Goal: Task Accomplishment & Management: Manage account settings

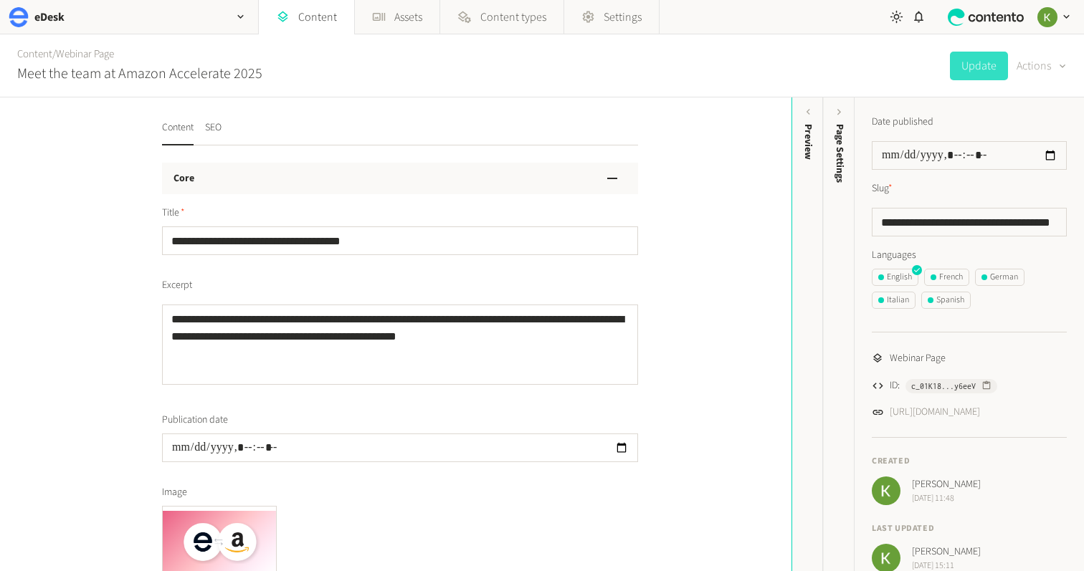
click at [1048, 69] on button "Actions" at bounding box center [1041, 66] width 50 height 29
click at [890, 90] on div "Content / Webinar Page Meet the team at Amazon Accelerate 2025 Update Actions" at bounding box center [542, 65] width 1084 height 63
click at [76, 54] on link "Webinar Page" at bounding box center [85, 54] width 58 height 15
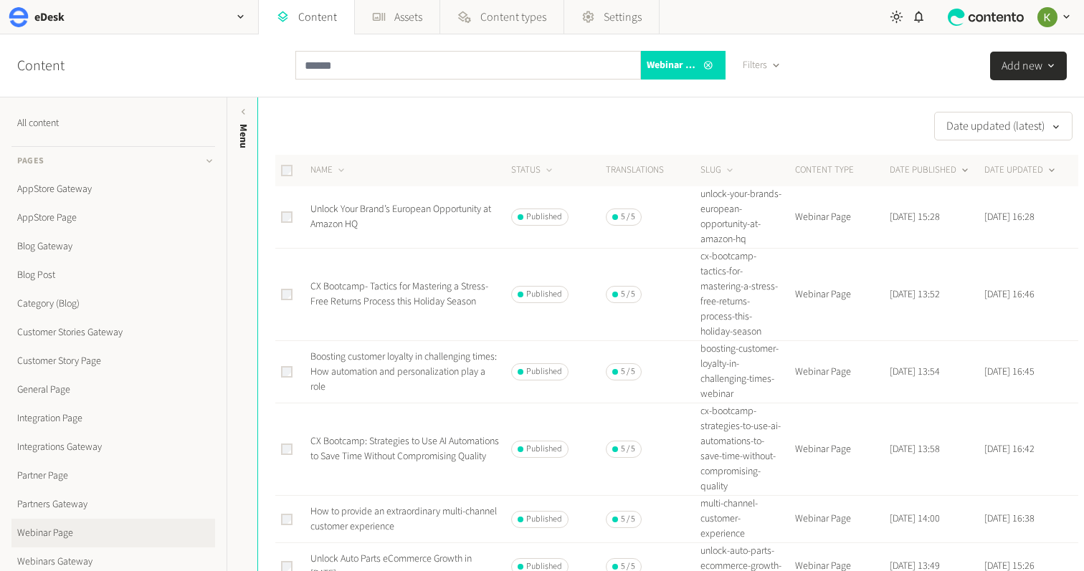
click at [925, 172] on button "DATE PUBLISHED" at bounding box center [930, 170] width 81 height 14
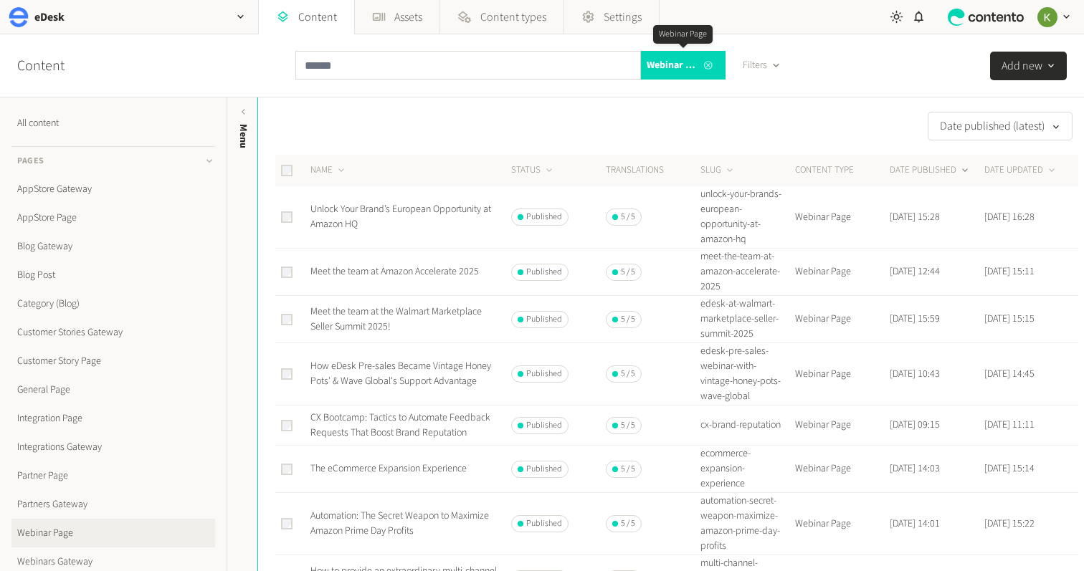
click at [706, 65] on icon at bounding box center [707, 65] width 11 height 10
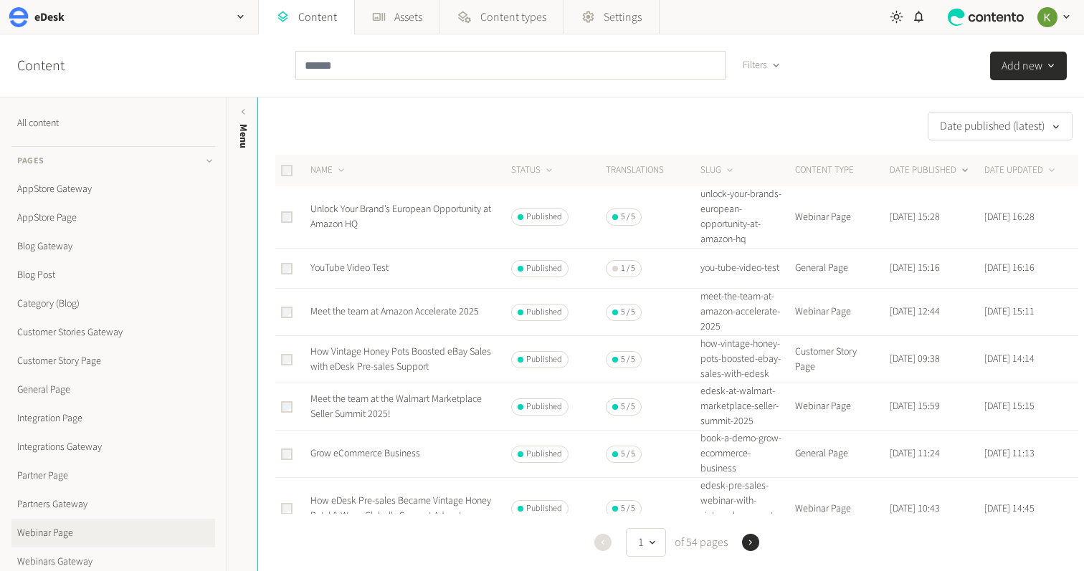
click at [916, 171] on button "DATE PUBLISHED" at bounding box center [930, 170] width 81 height 14
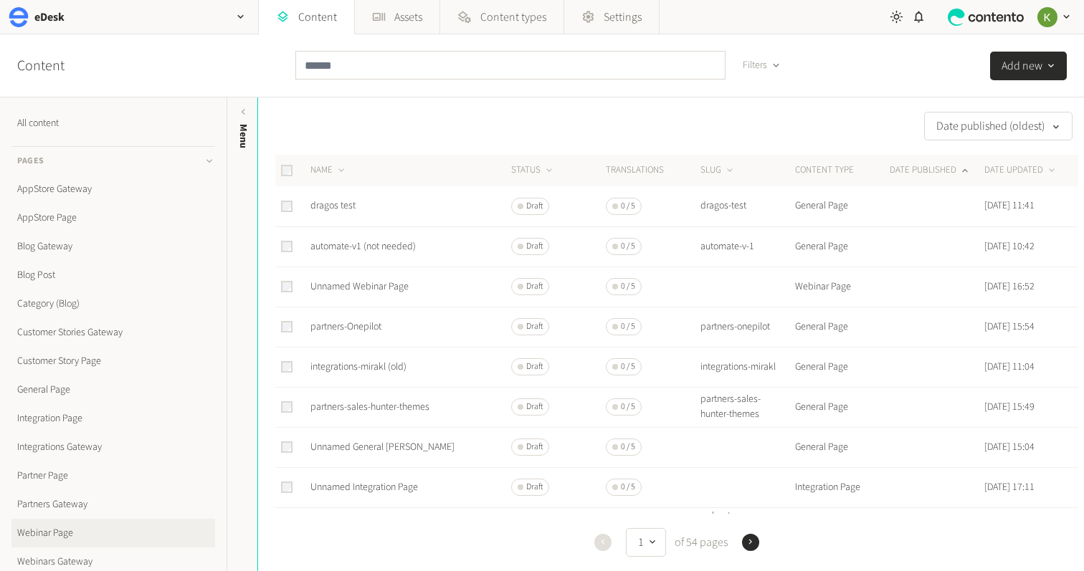
click at [916, 171] on button "DATE PUBLISHED" at bounding box center [930, 170] width 81 height 14
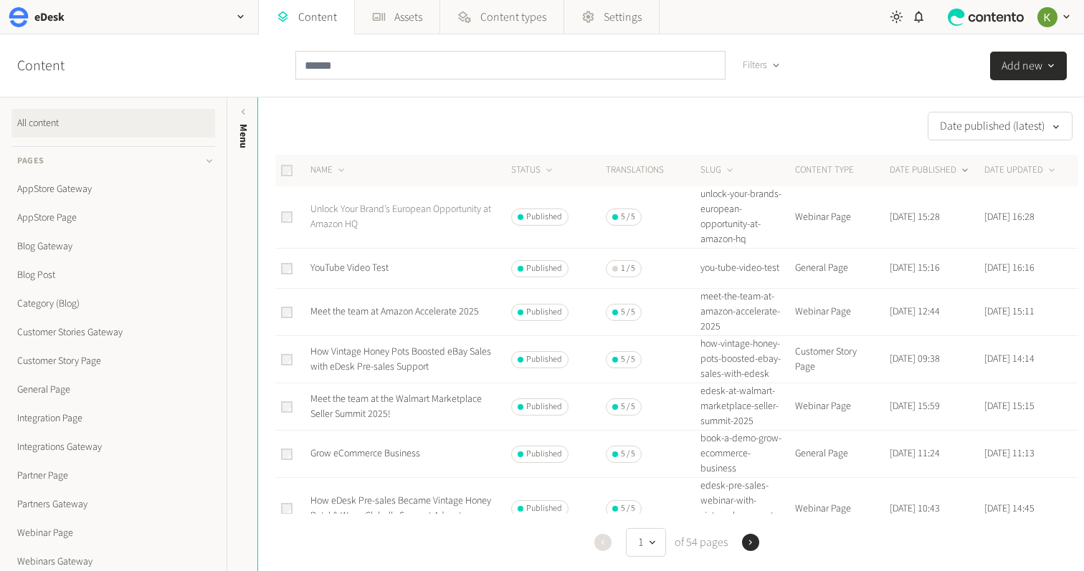
click at [405, 212] on link "Unlock Your Brand’s European Opportunity at Amazon HQ" at bounding box center [400, 216] width 181 height 29
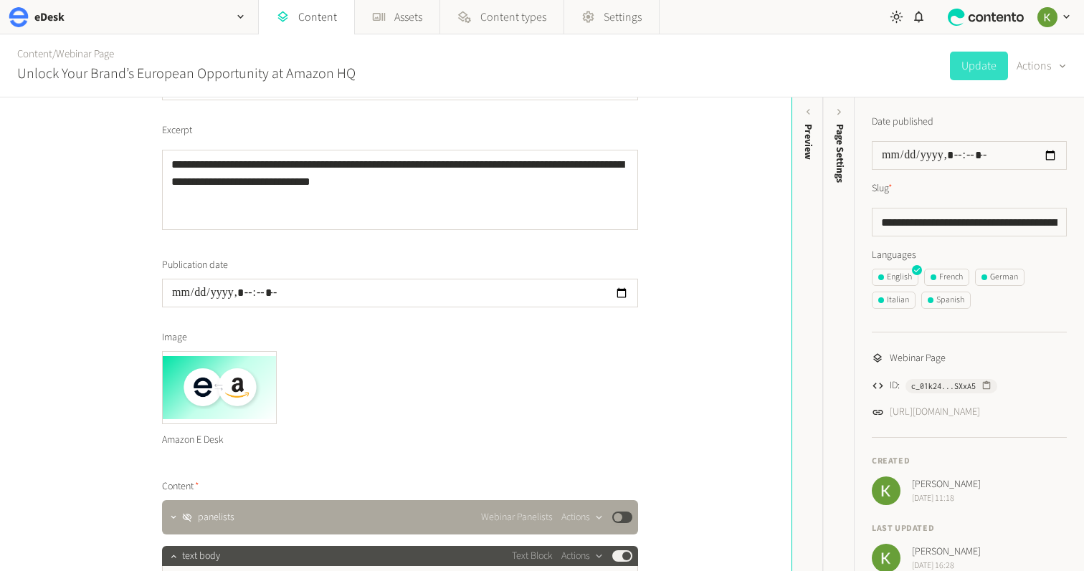
scroll to position [39, 0]
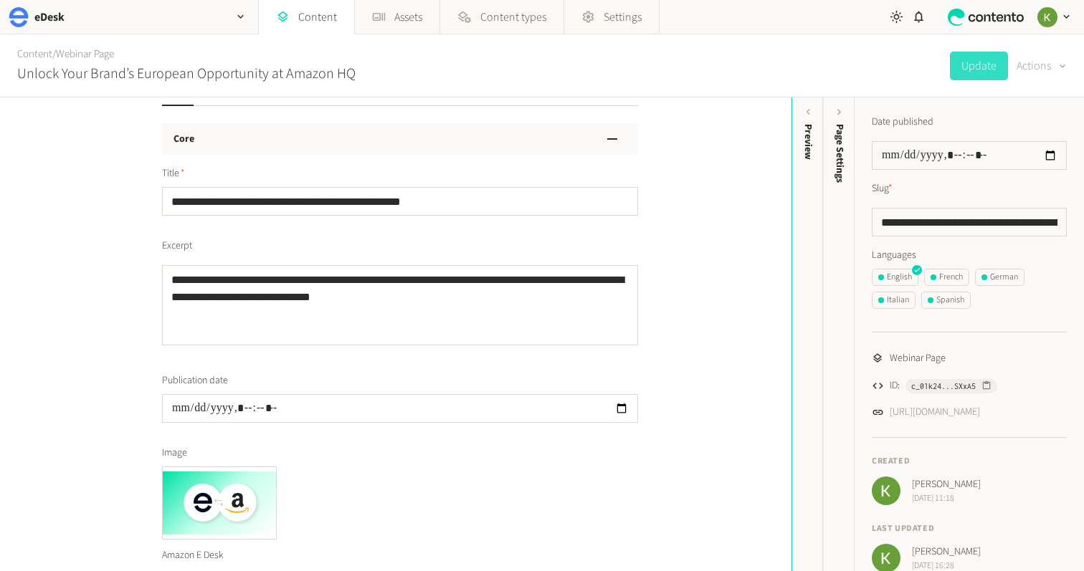
click at [1042, 59] on button "Actions" at bounding box center [1041, 66] width 50 height 29
click at [1026, 130] on button "Set to draft" at bounding box center [1031, 129] width 67 height 27
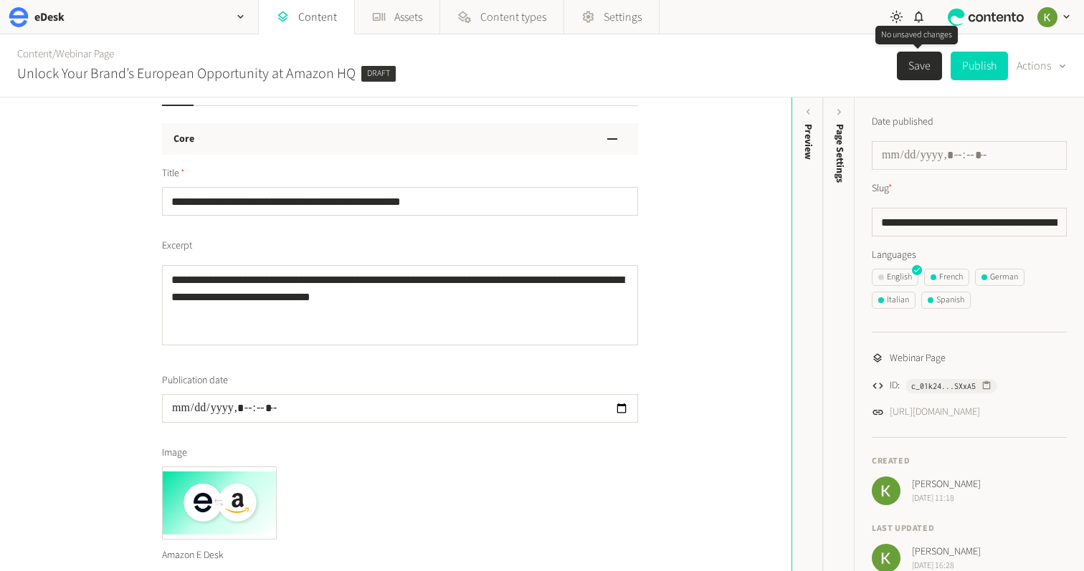
click at [918, 62] on button "Save" at bounding box center [919, 66] width 45 height 29
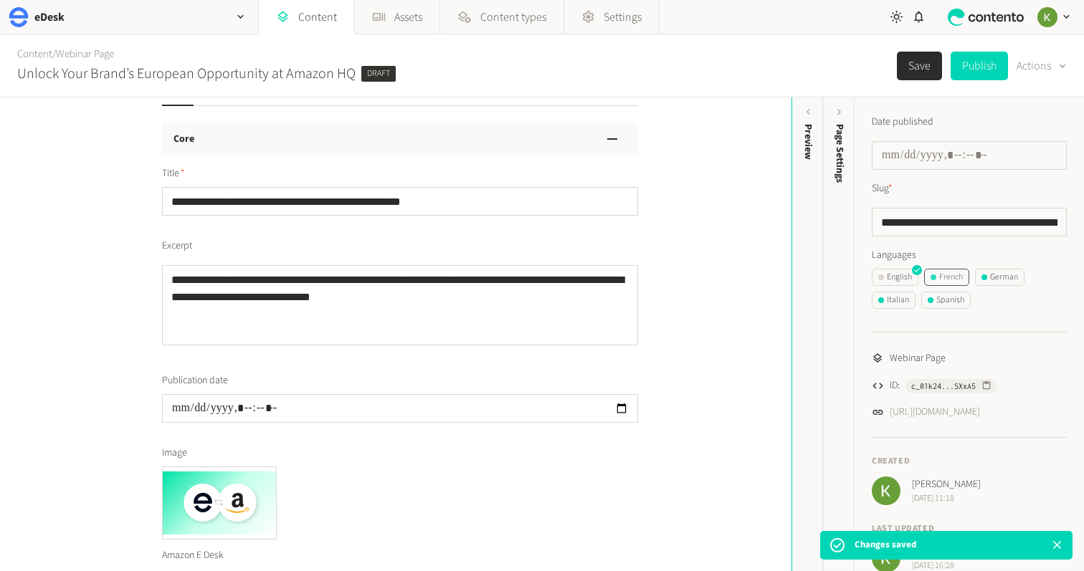
click at [951, 276] on div "French" at bounding box center [946, 277] width 32 height 13
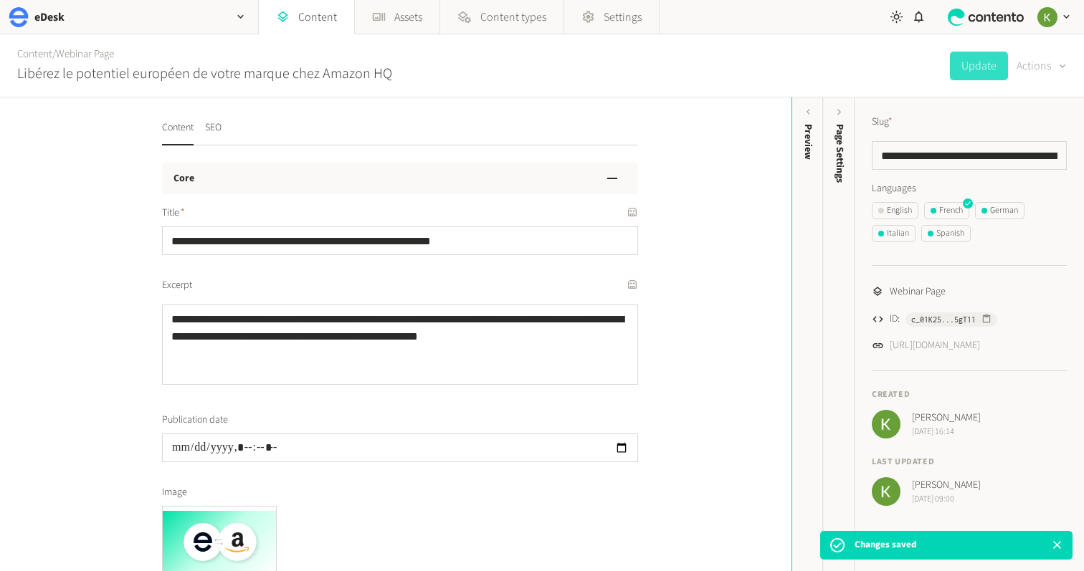
click at [1044, 63] on button "Actions" at bounding box center [1041, 66] width 50 height 29
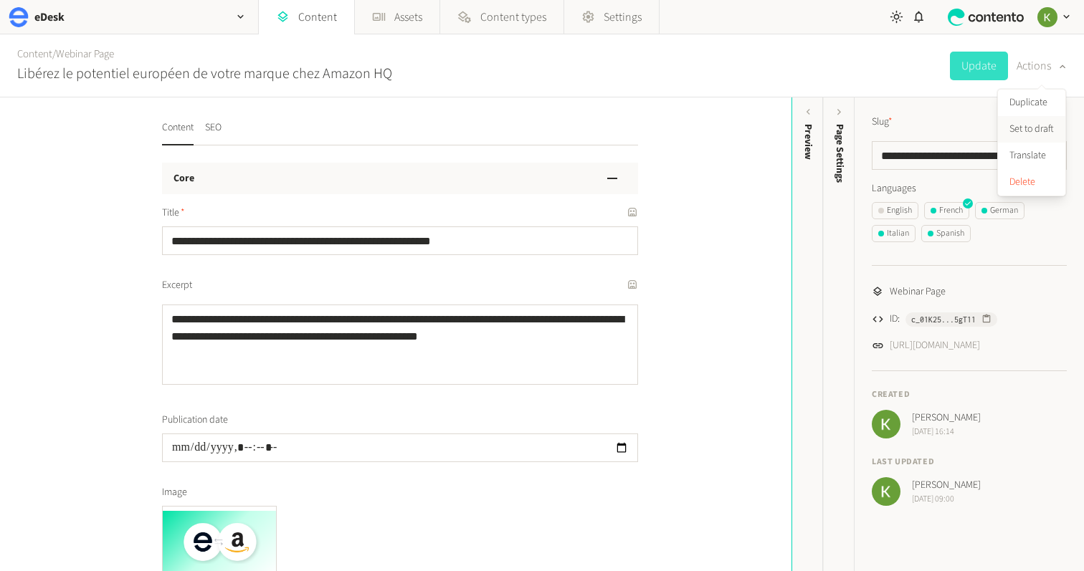
click at [1034, 130] on button "Set to draft" at bounding box center [1031, 129] width 67 height 27
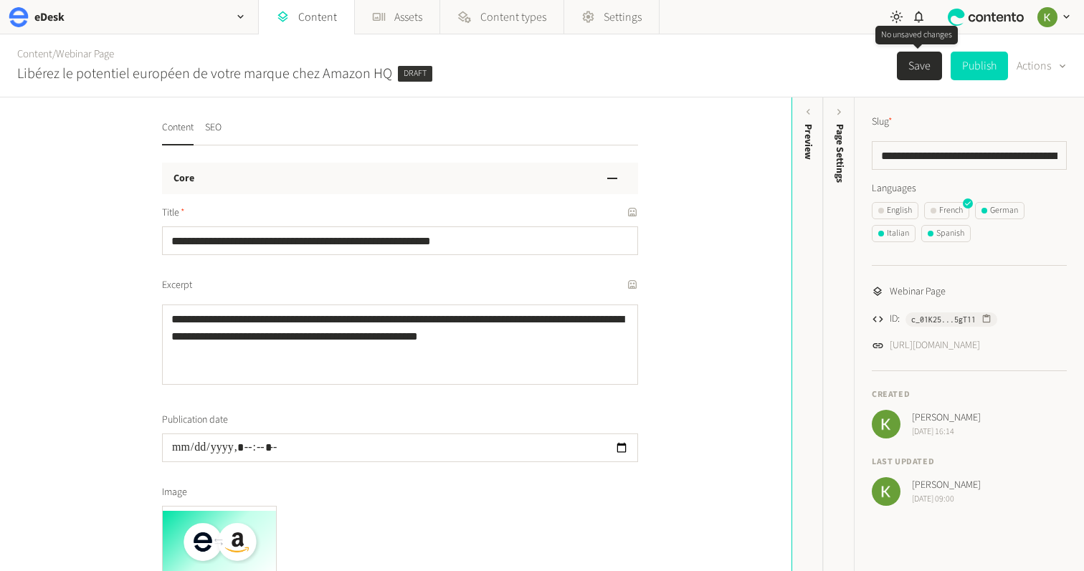
click at [913, 66] on button "Save" at bounding box center [919, 66] width 45 height 29
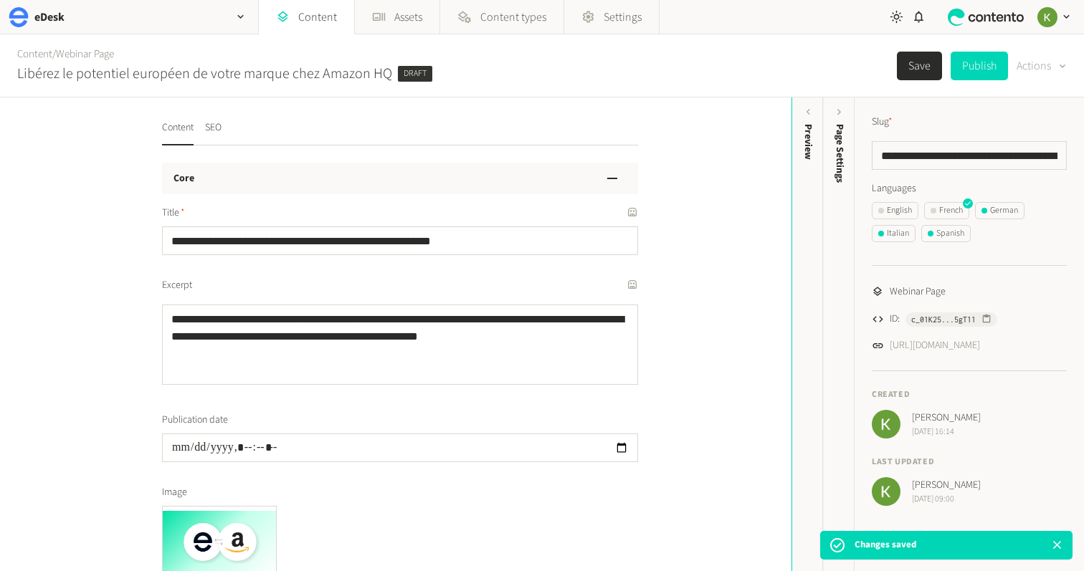
click at [1042, 70] on button "Actions" at bounding box center [1041, 66] width 50 height 29
drag, startPoint x: 1021, startPoint y: 252, endPoint x: 1019, endPoint y: 244, distance: 8.2
click at [1021, 248] on div "**********" at bounding box center [968, 310] width 229 height 426
click at [1009, 212] on div "German" at bounding box center [999, 210] width 37 height 13
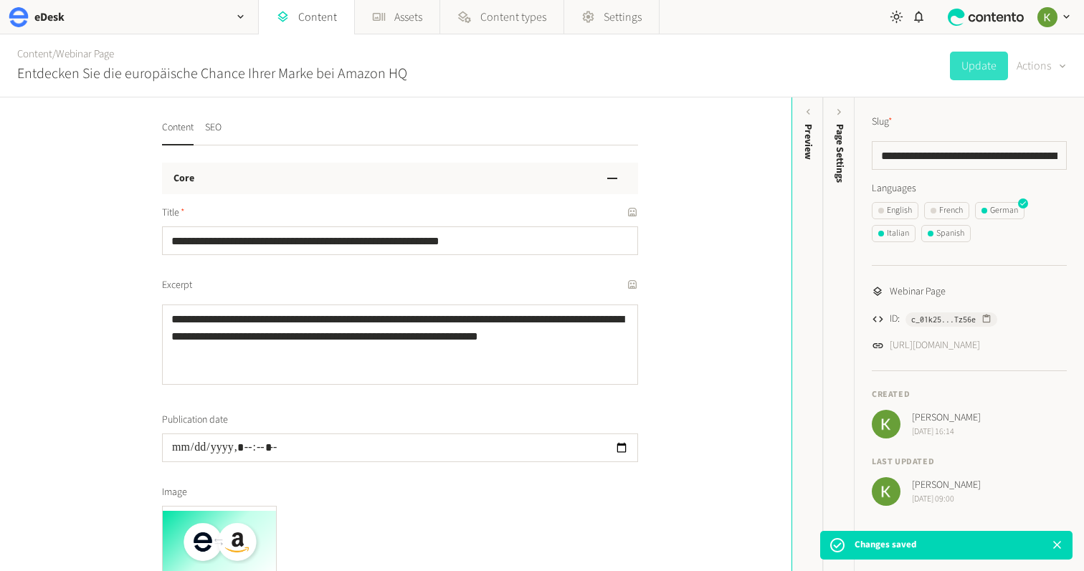
click at [1037, 70] on button "Actions" at bounding box center [1041, 66] width 50 height 29
click at [1026, 129] on button "Set to draft" at bounding box center [1031, 129] width 67 height 27
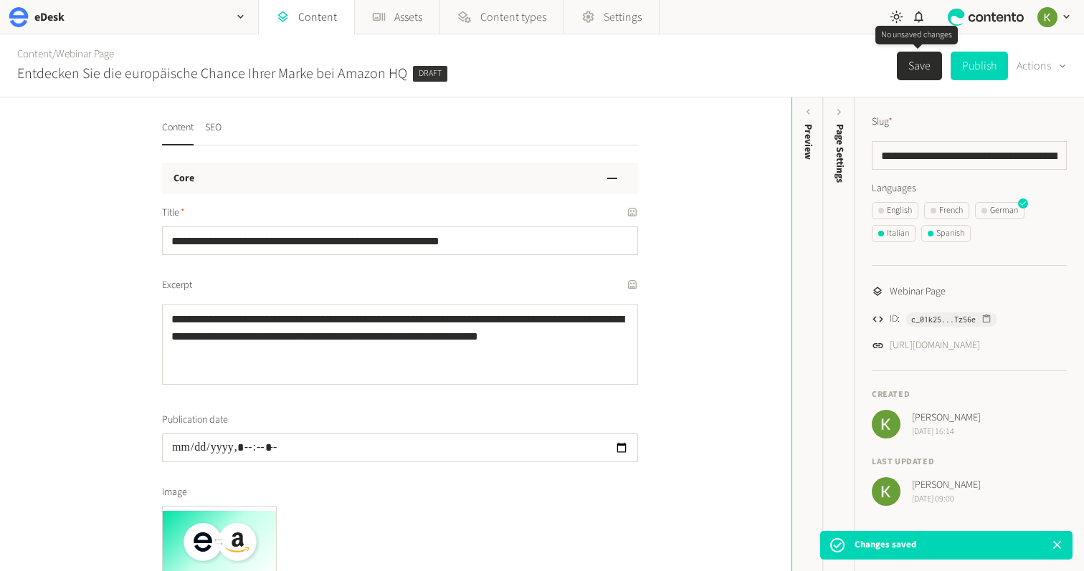
click at [908, 65] on button "Save" at bounding box center [919, 66] width 45 height 29
click at [893, 234] on div "Italian" at bounding box center [893, 233] width 31 height 13
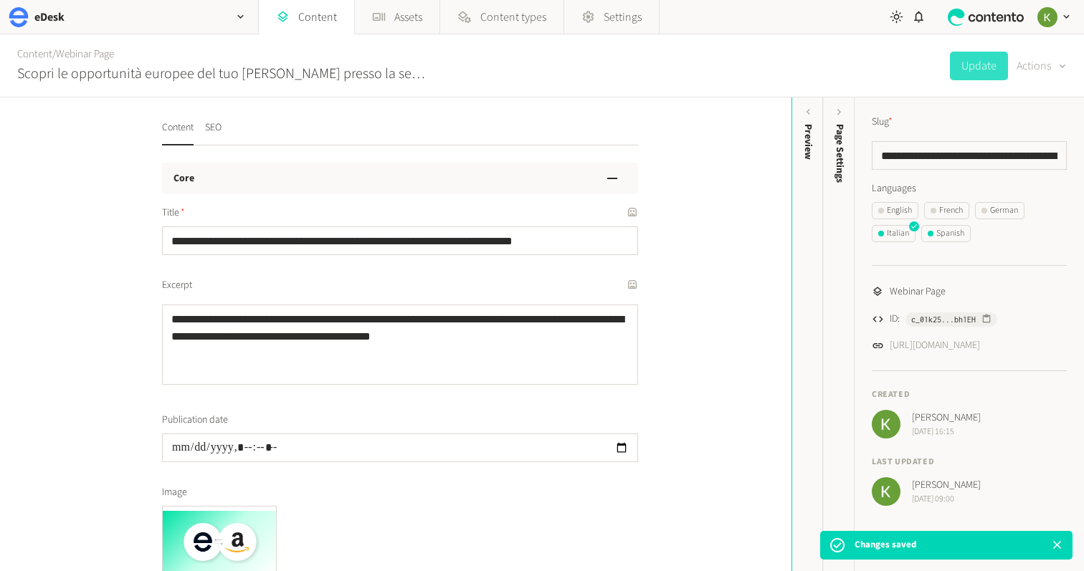
click at [1038, 65] on button "Actions" at bounding box center [1041, 66] width 50 height 29
click at [1032, 131] on button "Set to draft" at bounding box center [1031, 129] width 67 height 27
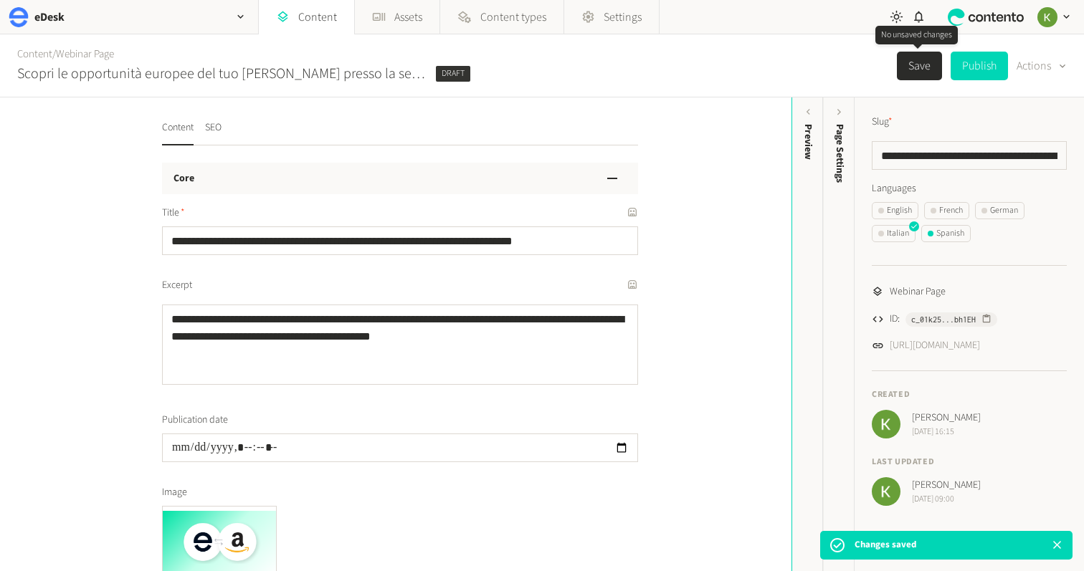
click at [907, 67] on button "Save" at bounding box center [919, 66] width 45 height 29
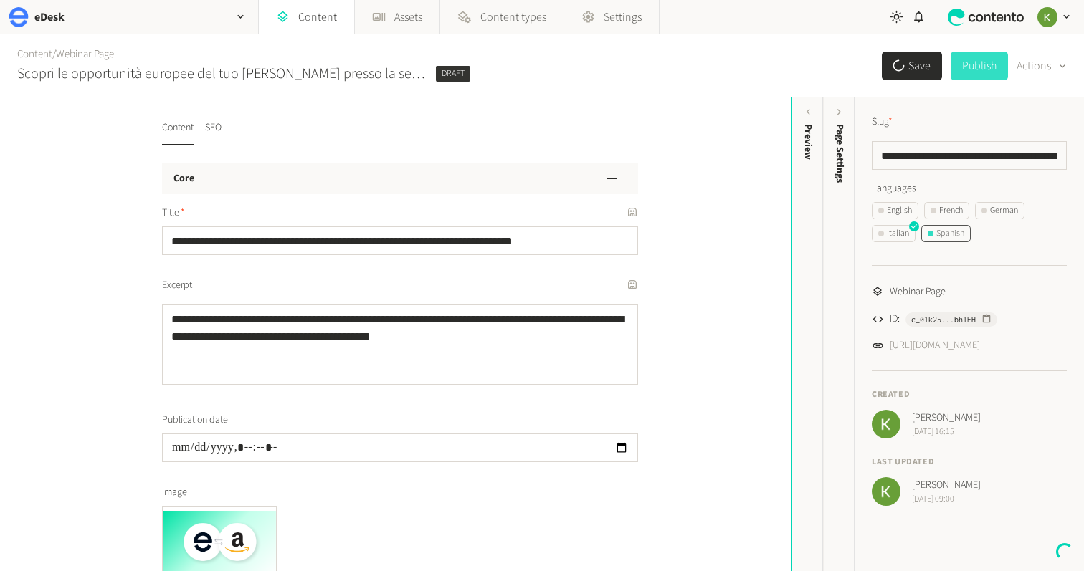
click at [949, 229] on div "Spanish" at bounding box center [946, 233] width 37 height 13
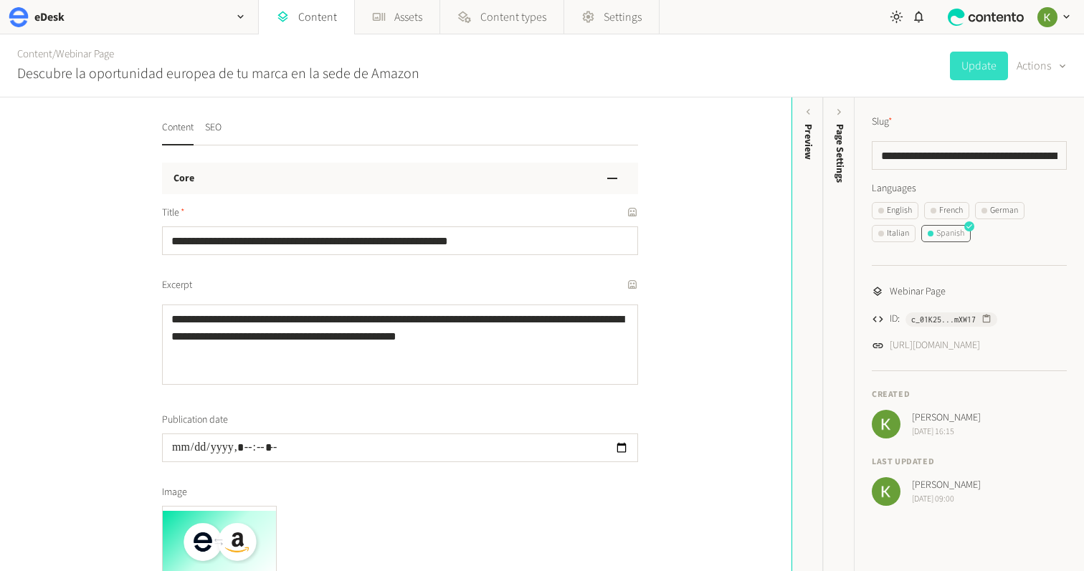
click at [959, 232] on div "Spanish" at bounding box center [946, 233] width 37 height 13
click at [1041, 62] on button "Actions" at bounding box center [1041, 66] width 50 height 29
click at [1041, 128] on button "Set to draft" at bounding box center [1031, 129] width 67 height 27
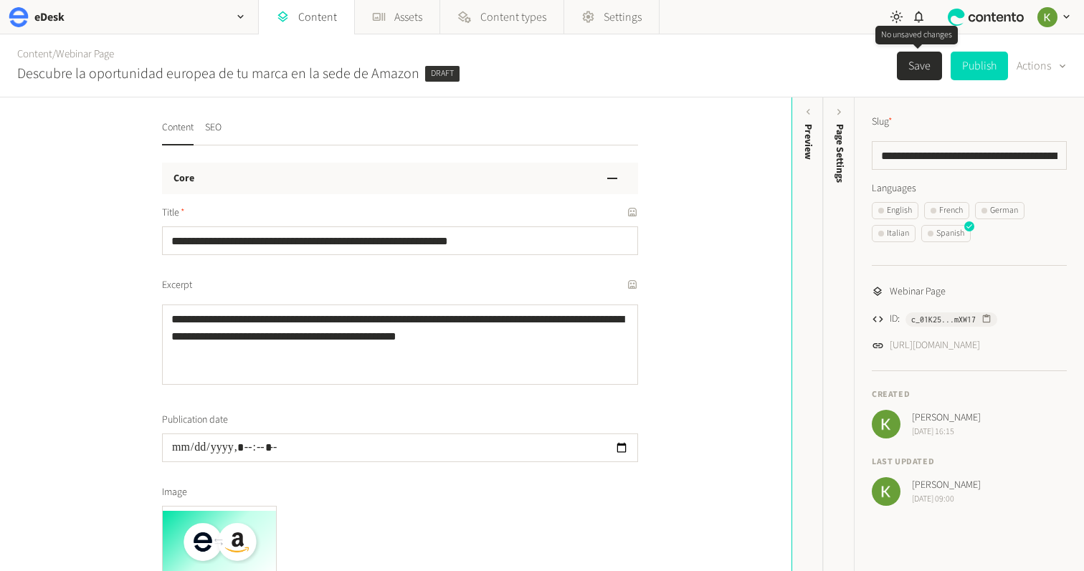
click at [910, 72] on button "Save" at bounding box center [919, 66] width 45 height 29
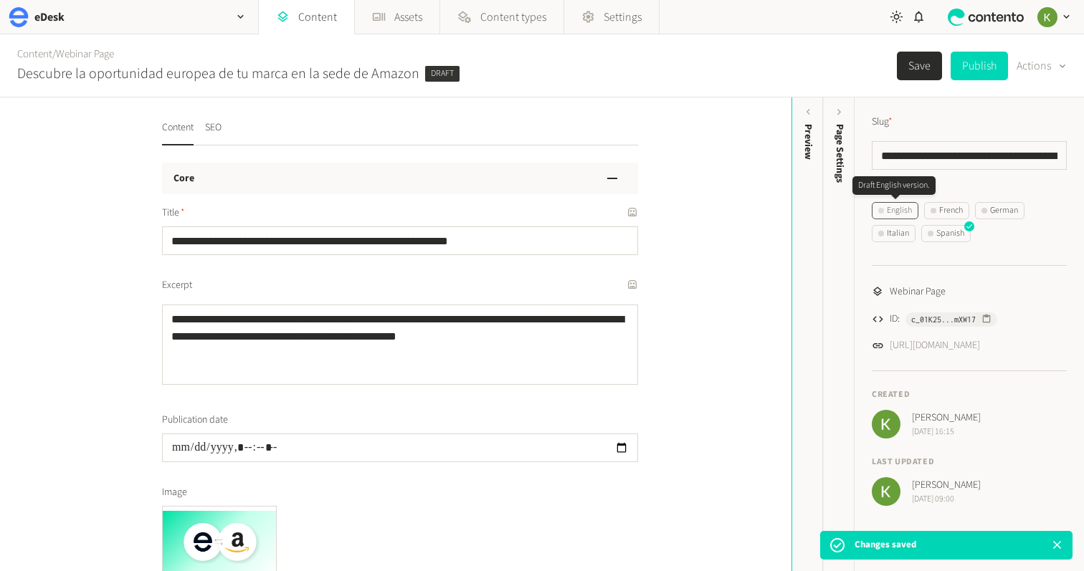
click at [900, 208] on div "English" at bounding box center [895, 210] width 34 height 13
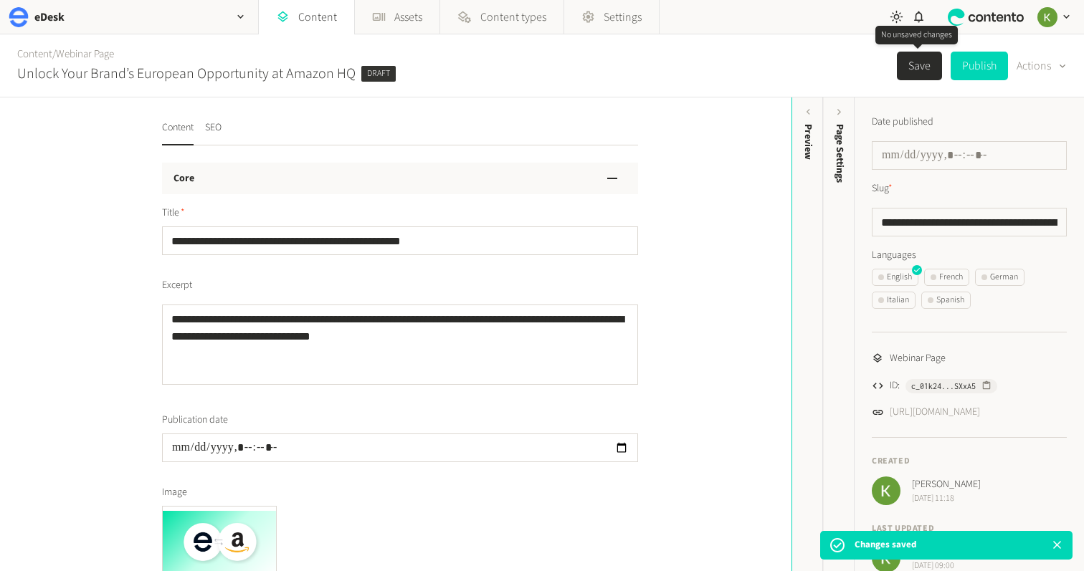
click at [913, 72] on button "Save" at bounding box center [919, 66] width 45 height 29
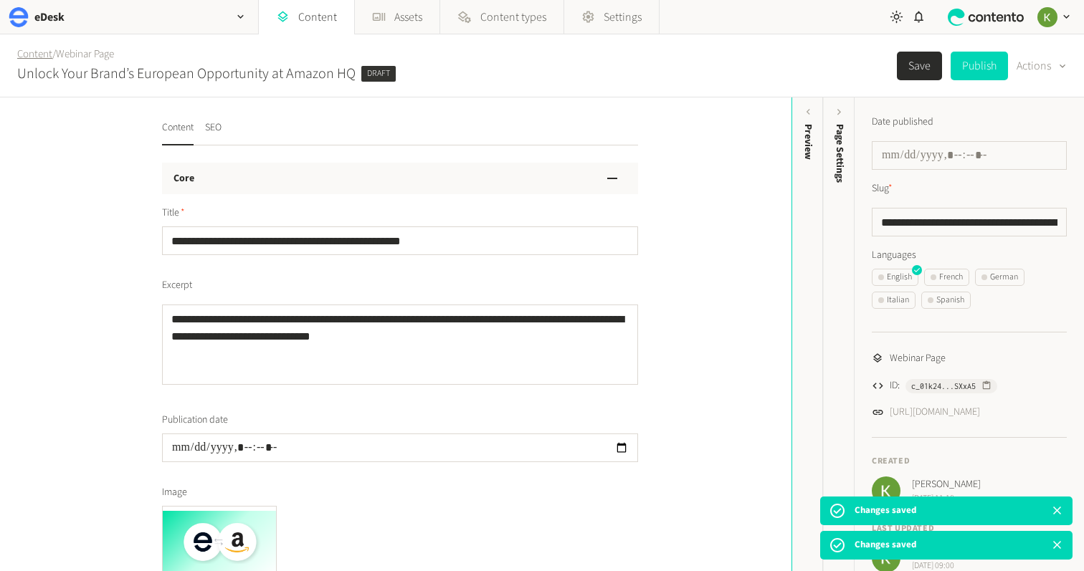
click at [38, 56] on link "Content" at bounding box center [34, 54] width 35 height 15
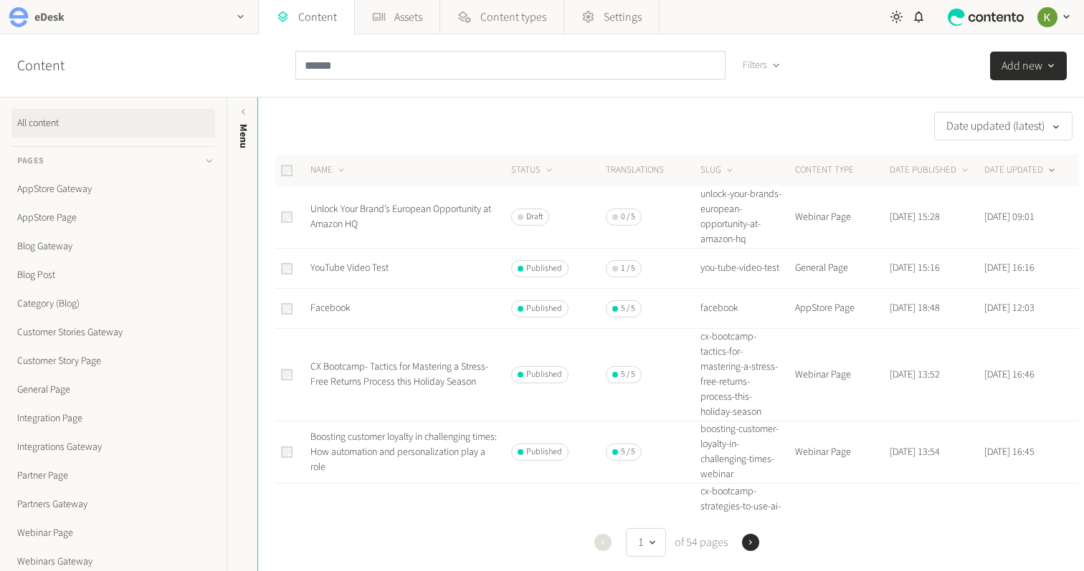
click at [216, 22] on div "eDesk" at bounding box center [129, 17] width 258 height 34
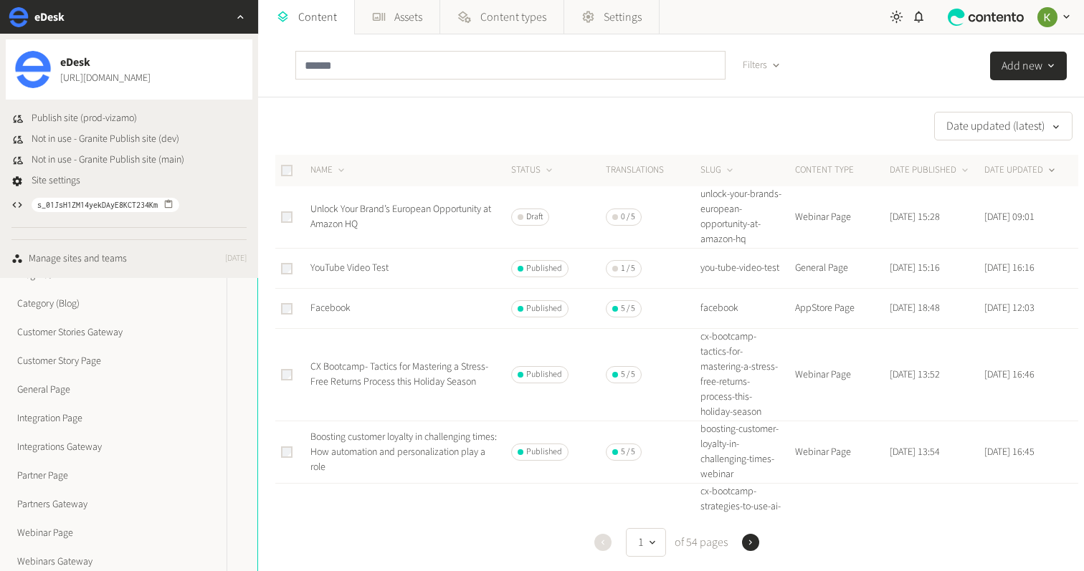
click at [216, 19] on div "eDesk" at bounding box center [129, 17] width 258 height 34
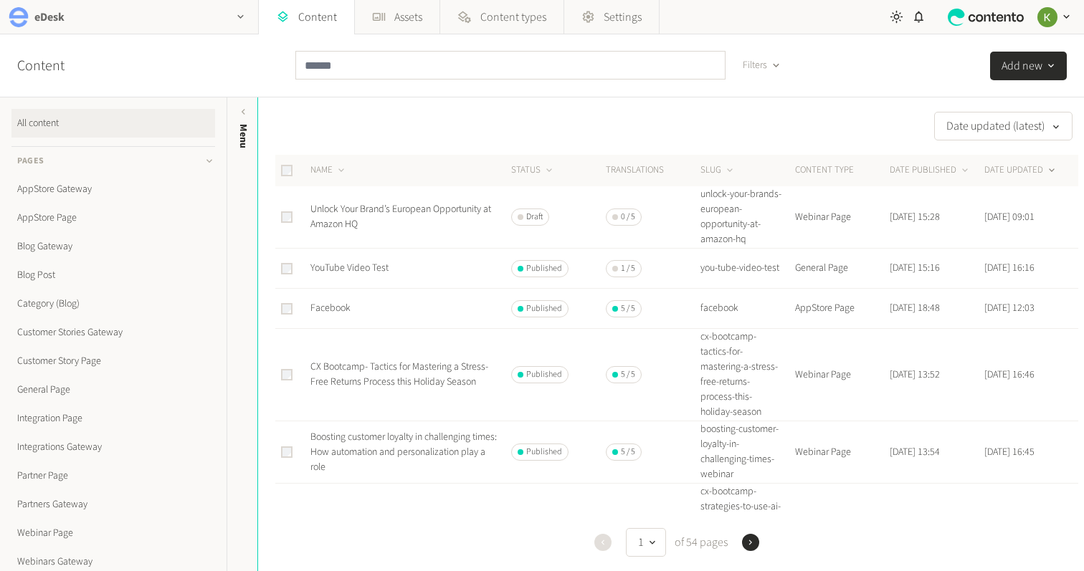
click at [186, 13] on div "eDesk" at bounding box center [129, 17] width 258 height 34
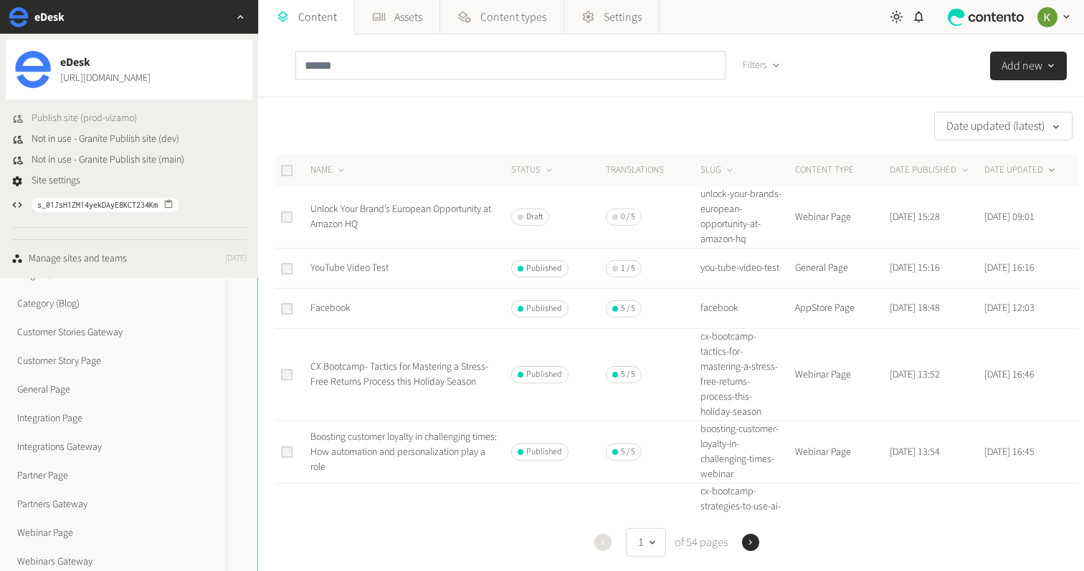
click at [82, 120] on span "Publish site (prod-vizamo)" at bounding box center [84, 118] width 105 height 15
